Goal: Navigation & Orientation: Find specific page/section

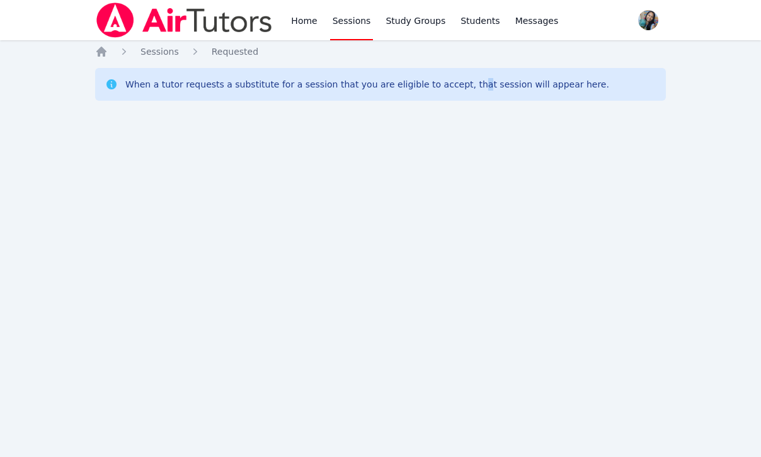
click at [453, 281] on div "Home Sessions Study Groups Students Messages Open user menu [PERSON_NAME] Open …" at bounding box center [380, 228] width 761 height 457
